Goal: Transaction & Acquisition: Book appointment/travel/reservation

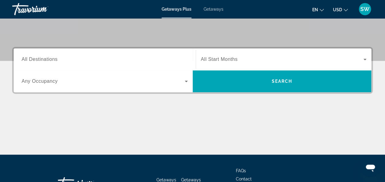
scroll to position [126, 0]
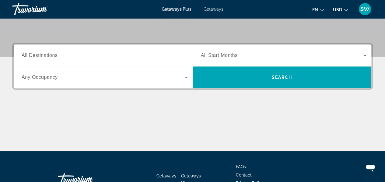
click at [51, 56] on span "All Destinations" at bounding box center [40, 55] width 36 height 5
click at [51, 56] on input "Destination All Destinations" at bounding box center [105, 55] width 166 height 7
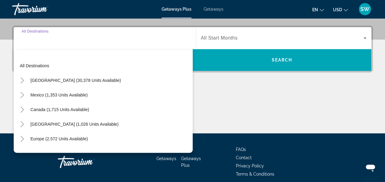
scroll to position [149, 0]
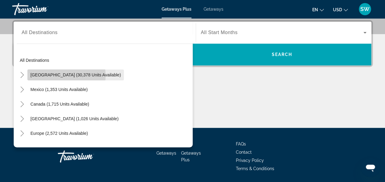
click at [63, 75] on span "[GEOGRAPHIC_DATA] (30,378 units available)" at bounding box center [75, 74] width 90 height 5
type input "**********"
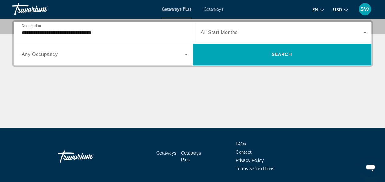
click at [54, 54] on span "Any Occupancy" at bounding box center [40, 54] width 36 height 5
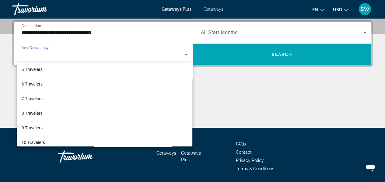
scroll to position [67, 0]
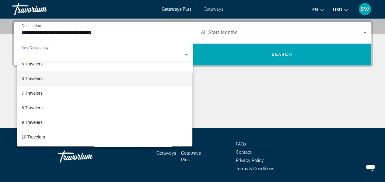
click at [178, 77] on mat-option "6 Travelers" at bounding box center [105, 78] width 176 height 15
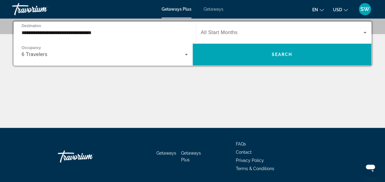
click at [229, 33] on span "All Start Months" at bounding box center [219, 32] width 37 height 5
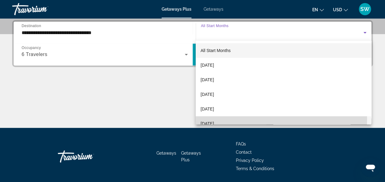
click at [239, 119] on mat-option "[DATE]" at bounding box center [284, 123] width 176 height 15
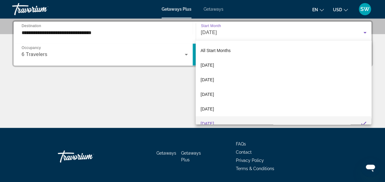
scroll to position [6, 0]
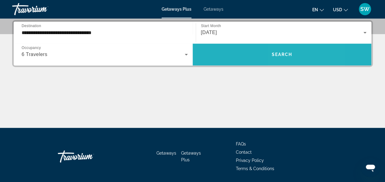
click at [281, 56] on span "Search" at bounding box center [281, 54] width 21 height 5
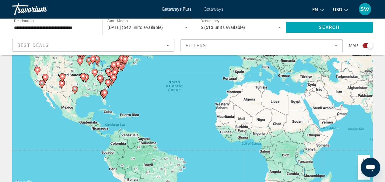
scroll to position [61, 0]
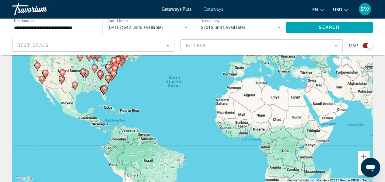
click at [103, 92] on gmp-advanced-marker "Main content" at bounding box center [105, 89] width 6 height 9
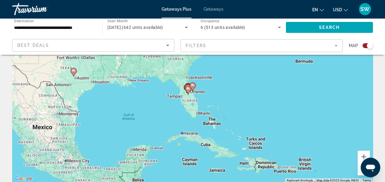
click at [190, 90] on gmp-advanced-marker "Main content" at bounding box center [193, 86] width 6 height 9
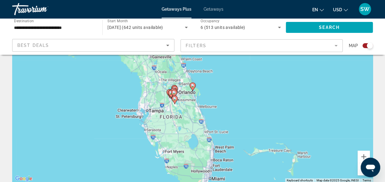
click at [191, 92] on div "To navigate, press the arrow keys. To activate drag with keyboard, press Alt + …" at bounding box center [192, 91] width 361 height 183
click at [193, 86] on image "Main content" at bounding box center [193, 86] width 4 height 4
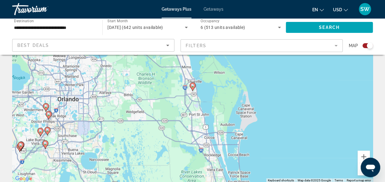
click at [45, 146] on icon "Main content" at bounding box center [44, 145] width 5 height 8
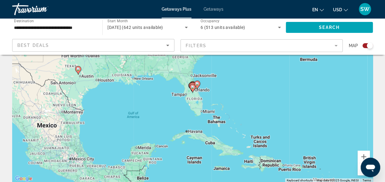
click at [191, 87] on image "Main content" at bounding box center [193, 87] width 4 height 4
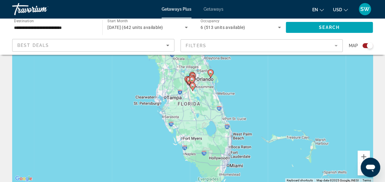
click at [191, 87] on icon "Main content" at bounding box center [192, 87] width 5 height 8
type input "**********"
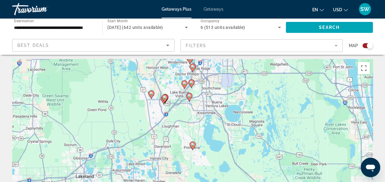
scroll to position [0, 0]
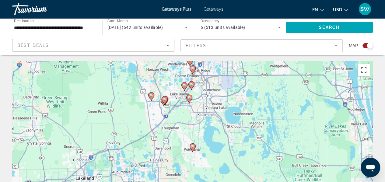
click at [184, 87] on icon "Main content" at bounding box center [183, 86] width 5 height 8
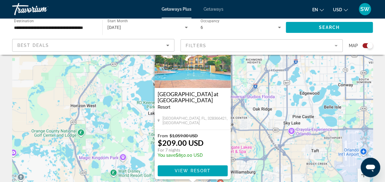
scroll to position [49, 0]
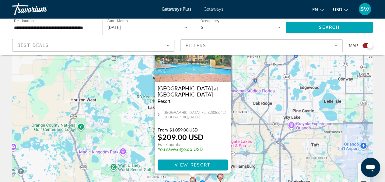
click at [238, 98] on div "To activate drag with keyboard, press Alt + Enter. Once in keyboard drag state,…" at bounding box center [192, 103] width 361 height 183
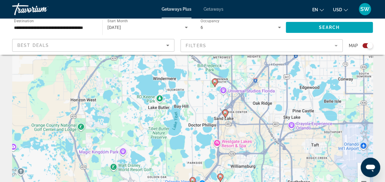
click at [339, 136] on div "To activate drag with keyboard, press Alt + Enter. Once in keyboard drag state,…" at bounding box center [192, 103] width 361 height 183
click at [223, 114] on image "Main content" at bounding box center [225, 113] width 4 height 4
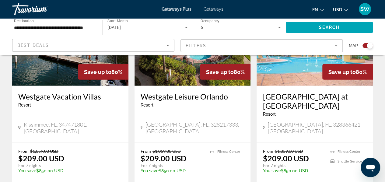
scroll to position [718, 0]
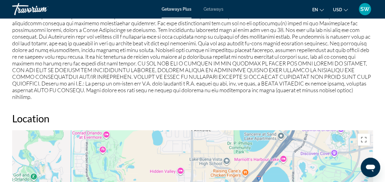
scroll to position [824, 0]
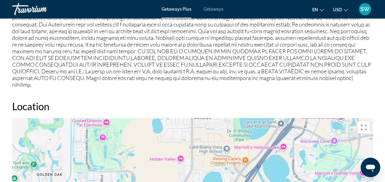
click at [384, 182] on div "Overview Type Resort All-Inclusive No All-Inclusive Address [STREET_ADDRESS] De…" at bounding box center [192, 22] width 385 height 1016
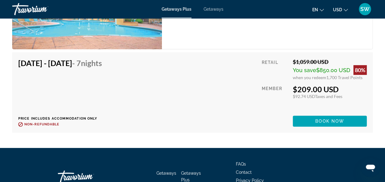
scroll to position [1218, 0]
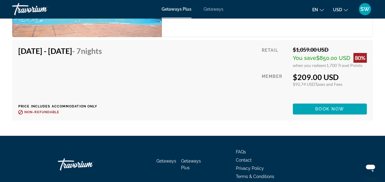
click at [228, 60] on div "[DATE] - [DATE] - 7 Nights Price includes accommodation only Refundable until :…" at bounding box center [192, 80] width 348 height 68
click at [363, 12] on div "SW" at bounding box center [365, 9] width 12 height 12
